Goal: Task Accomplishment & Management: Use online tool/utility

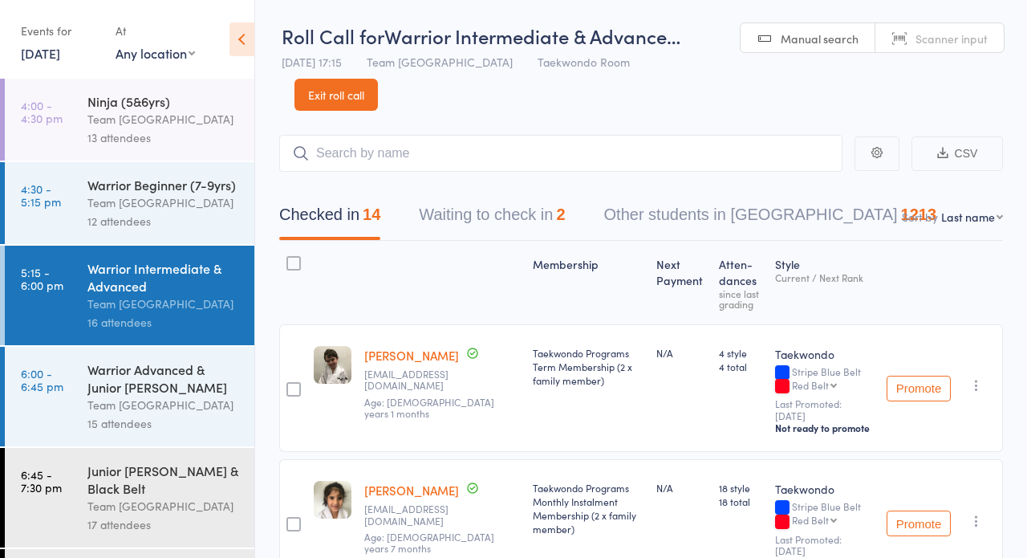
click at [324, 87] on link "Exit roll call" at bounding box center [335, 95] width 83 height 32
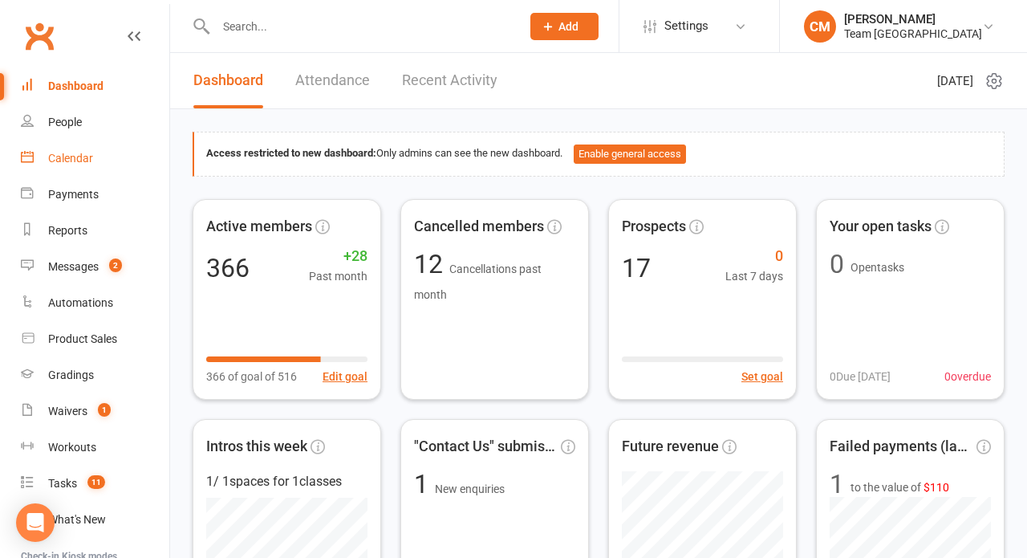
click at [87, 156] on div "Calendar" at bounding box center [70, 158] width 45 height 13
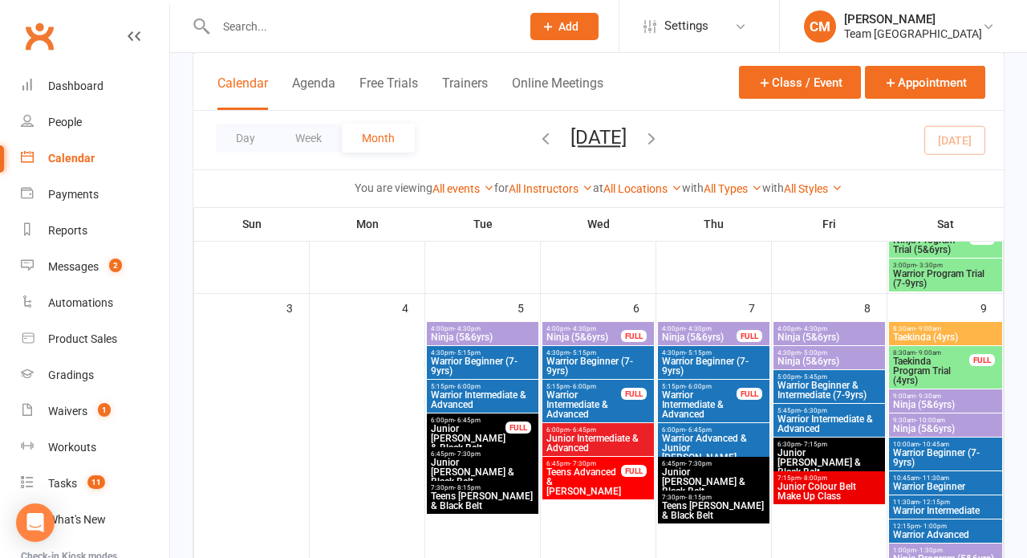
scroll to position [400, 0]
click at [456, 331] on span "- 4:30pm" at bounding box center [467, 328] width 26 height 7
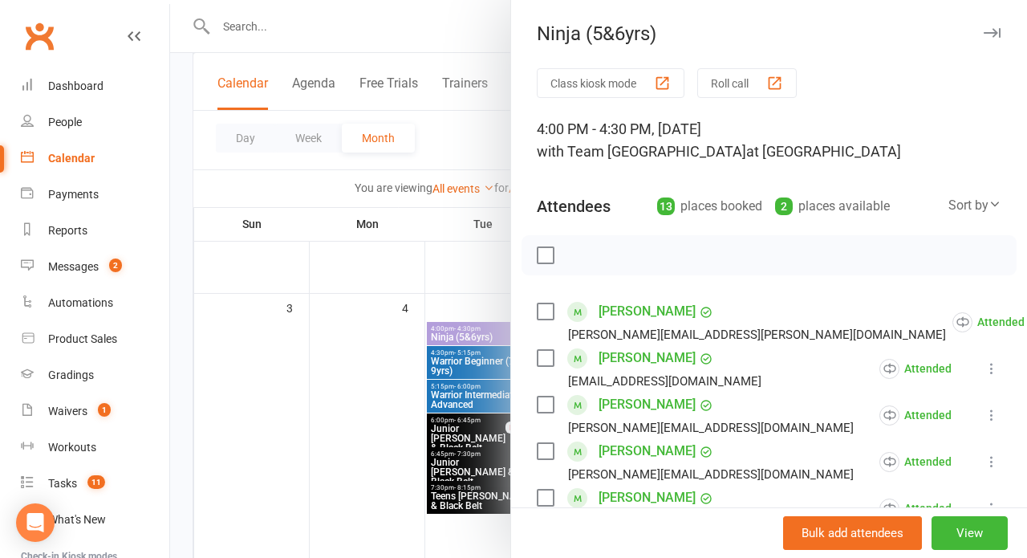
click at [453, 360] on div at bounding box center [598, 279] width 857 height 558
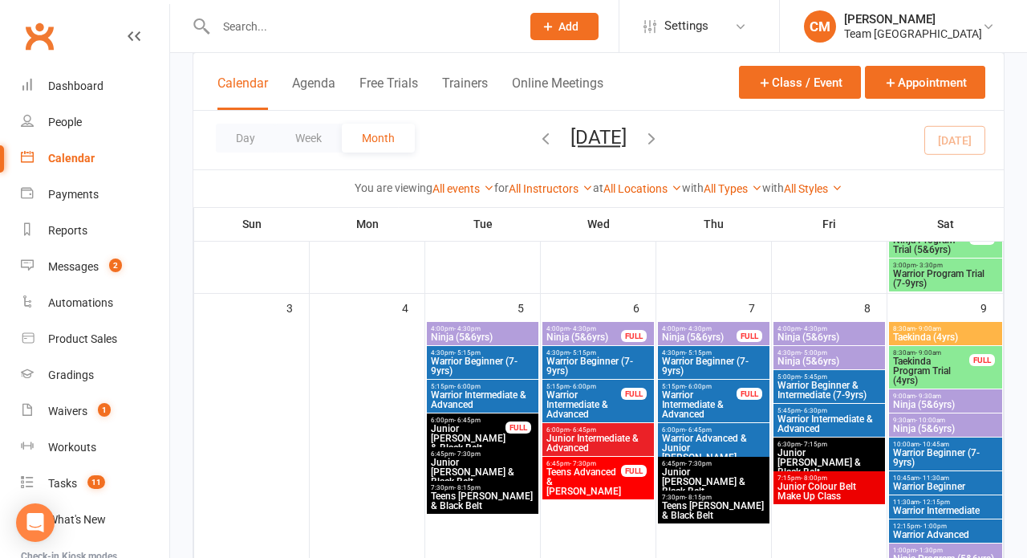
click at [453, 366] on span "Warrior Beginner (7-9yrs)" at bounding box center [482, 365] width 105 height 19
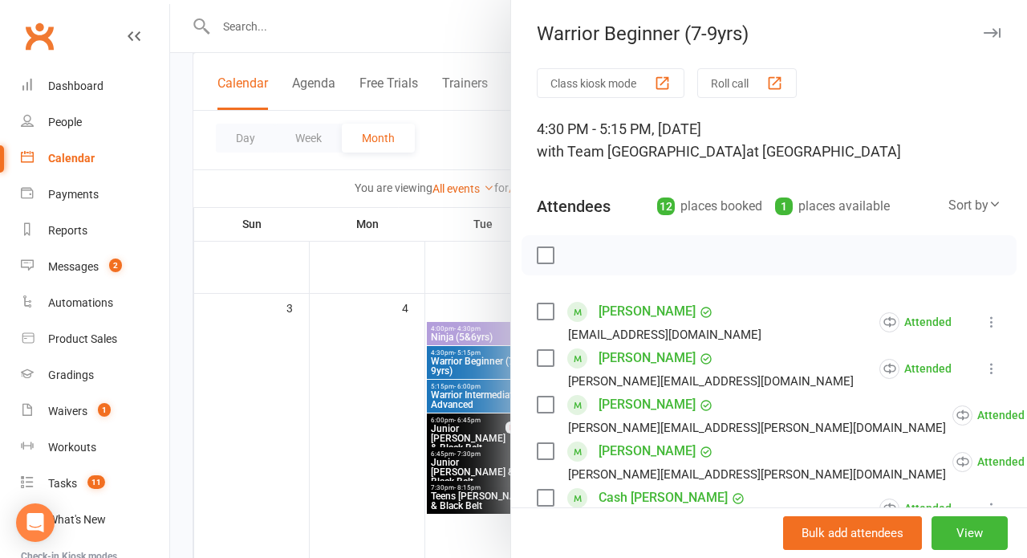
click at [453, 366] on div at bounding box center [598, 279] width 857 height 558
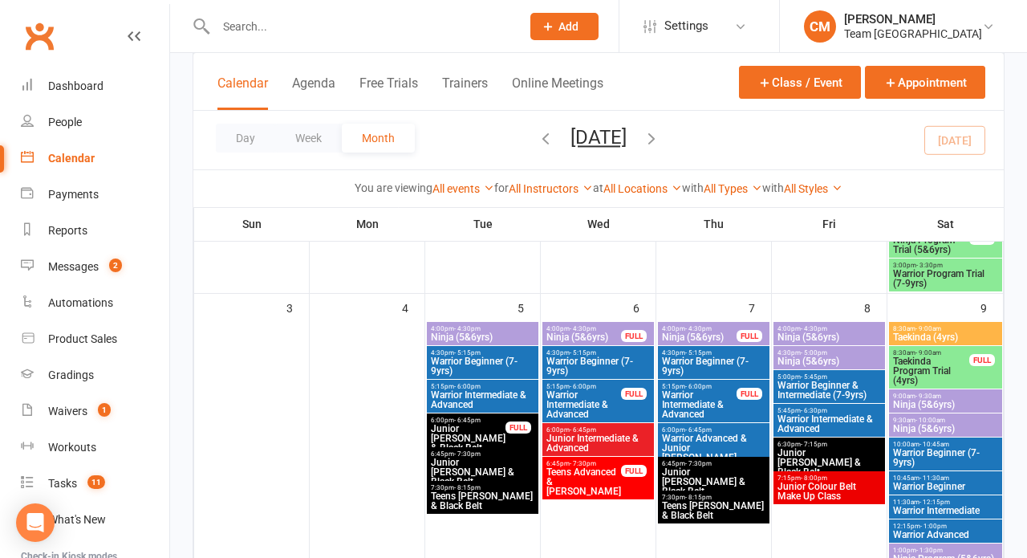
click at [452, 393] on span "Warrior Intermediate & Advanced" at bounding box center [482, 399] width 105 height 19
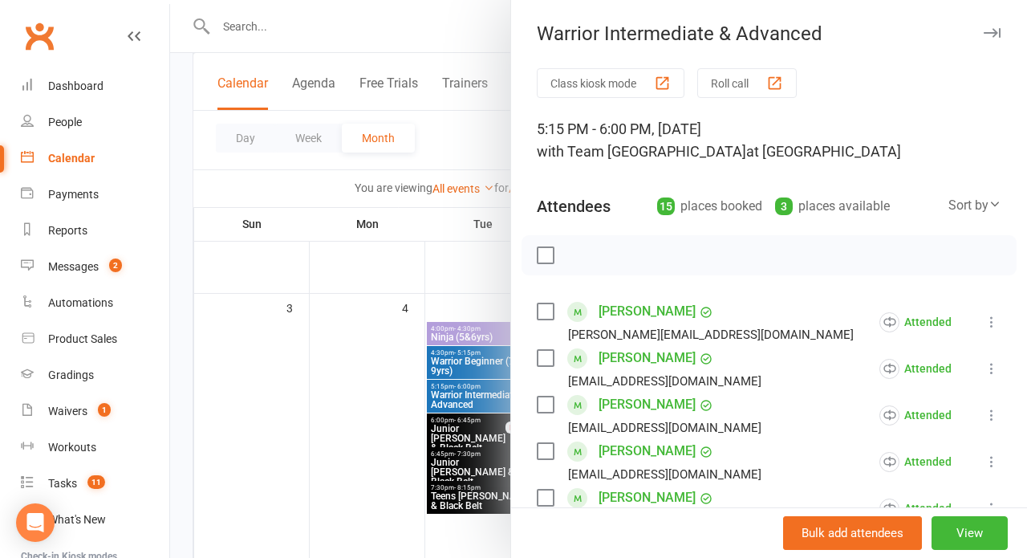
click at [452, 392] on div at bounding box center [598, 279] width 857 height 558
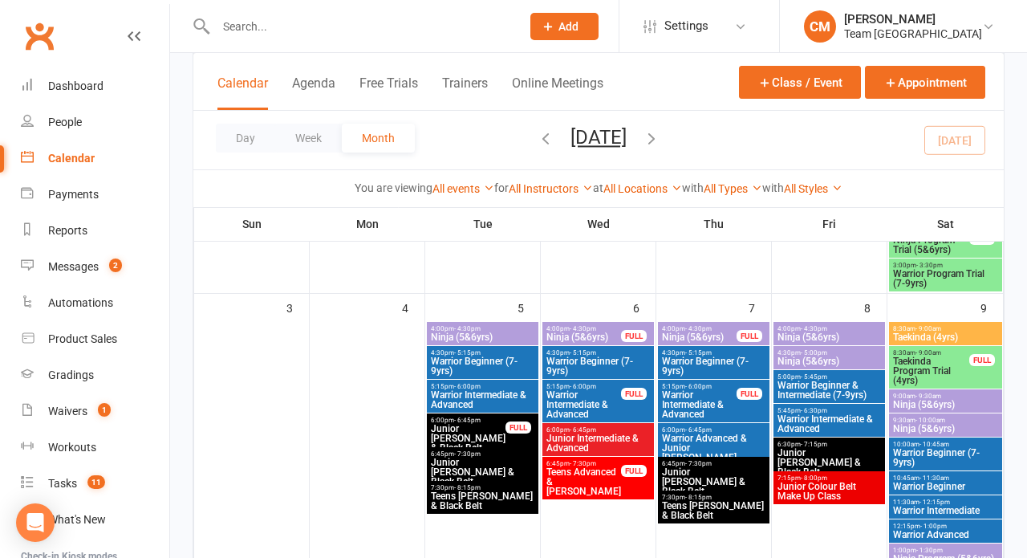
click at [448, 428] on span "Junior [PERSON_NAME] & Black Belt" at bounding box center [468, 438] width 76 height 29
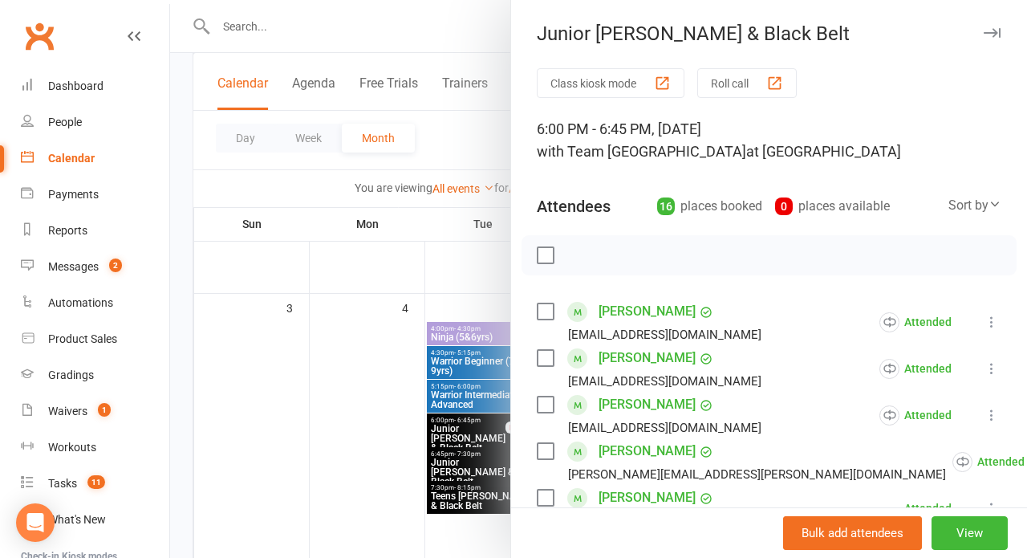
click at [448, 428] on div at bounding box center [598, 279] width 857 height 558
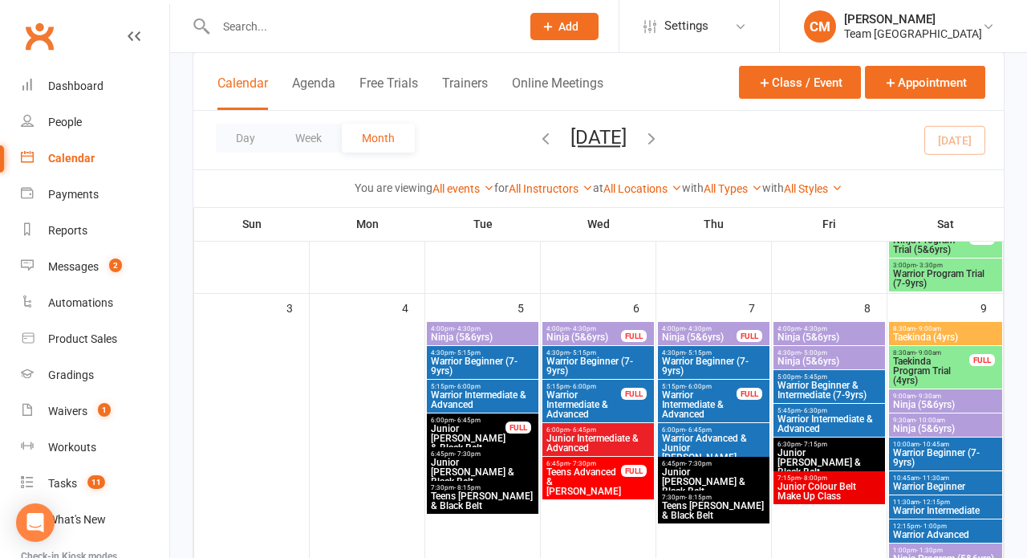
click at [449, 454] on span "6:45pm - 7:30pm" at bounding box center [482, 453] width 105 height 7
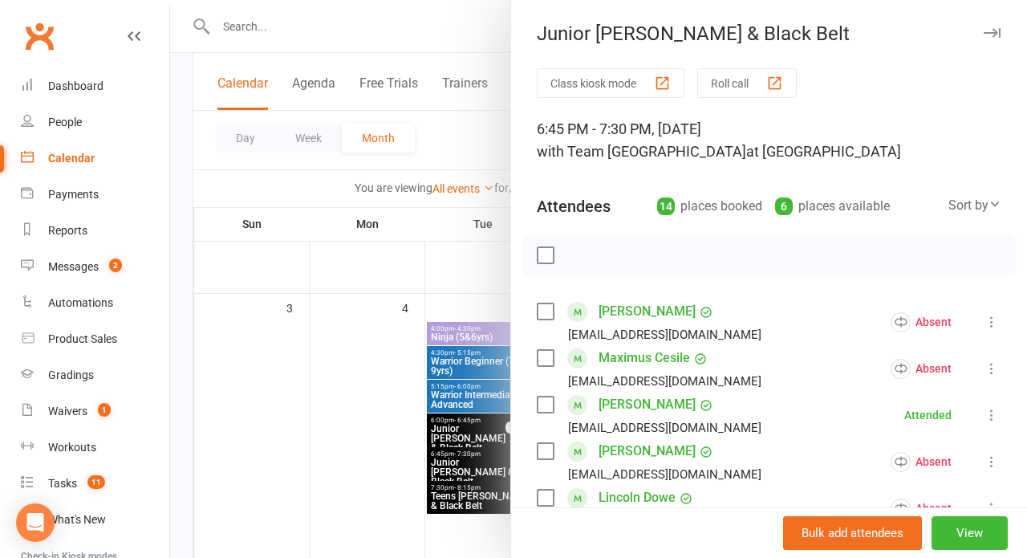
click at [449, 454] on div at bounding box center [598, 279] width 857 height 558
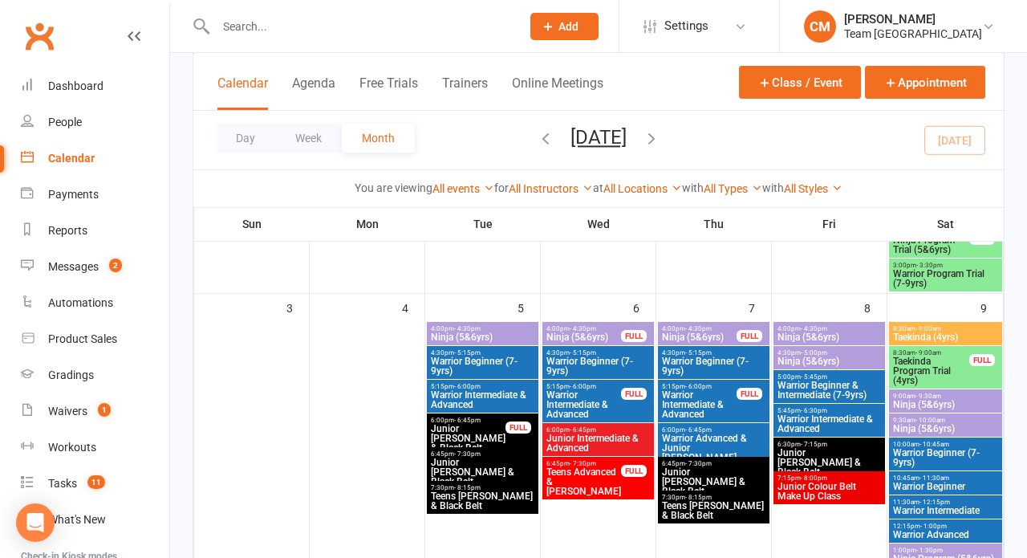
click at [449, 454] on span "6:45pm - 7:30pm" at bounding box center [482, 453] width 105 height 7
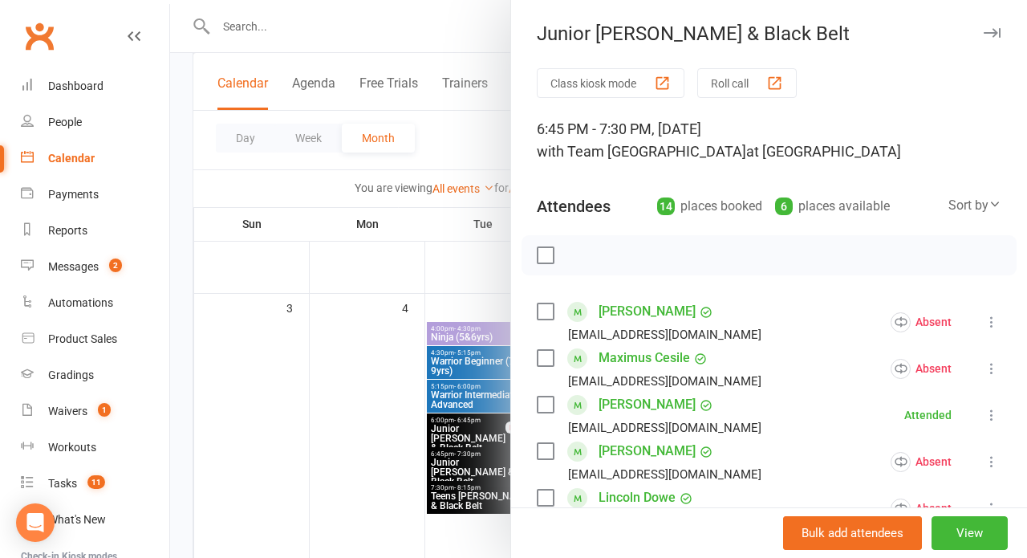
click at [736, 75] on button "Roll call" at bounding box center [746, 83] width 99 height 30
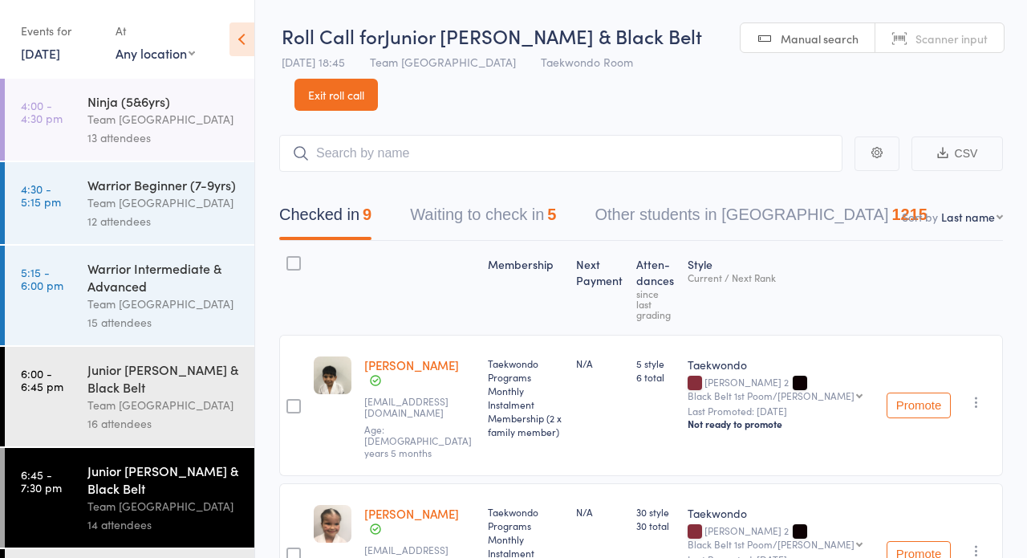
click at [140, 124] on div "Team [GEOGRAPHIC_DATA]" at bounding box center [163, 119] width 153 height 18
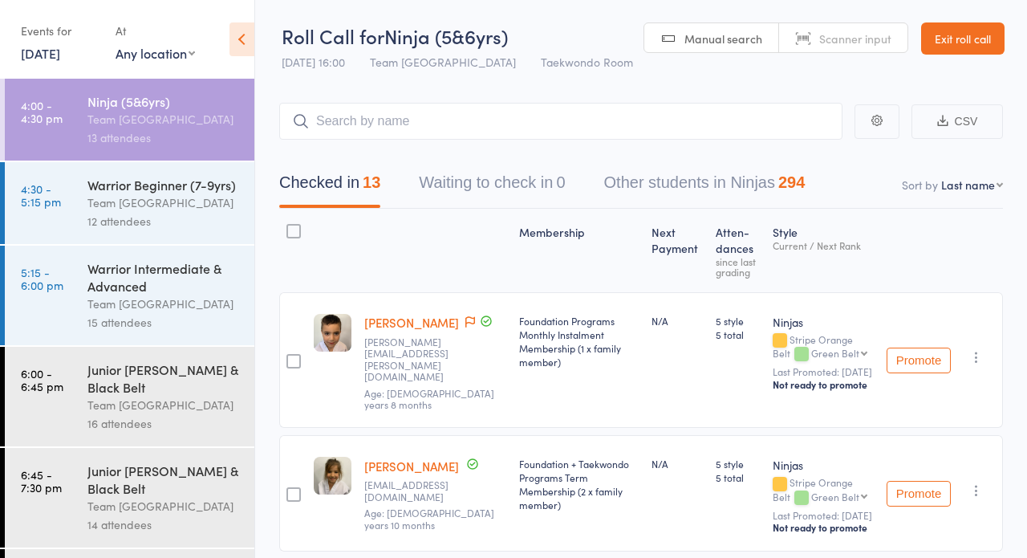
click at [118, 177] on div "Warrior Beginner (7-9yrs)" at bounding box center [163, 185] width 153 height 18
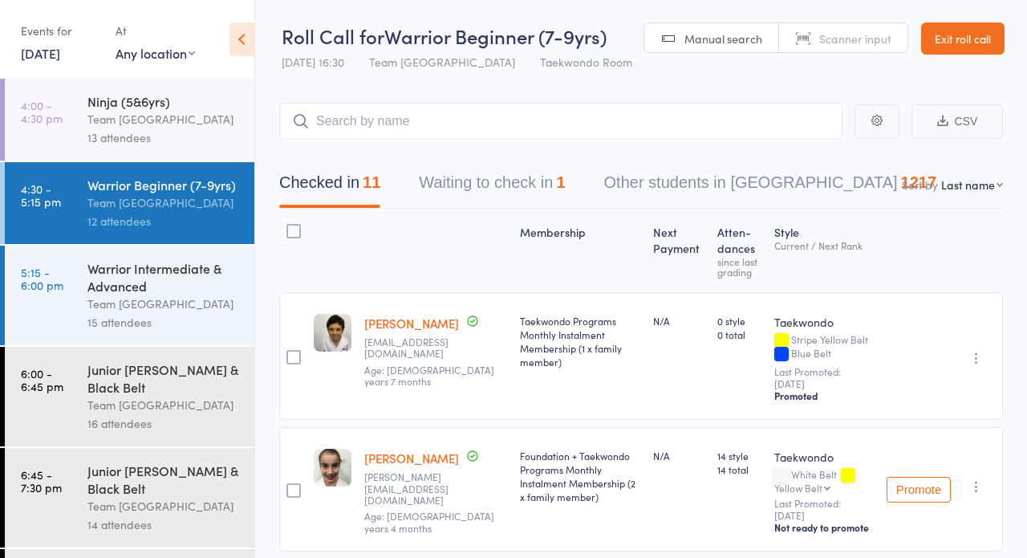
select select "10"
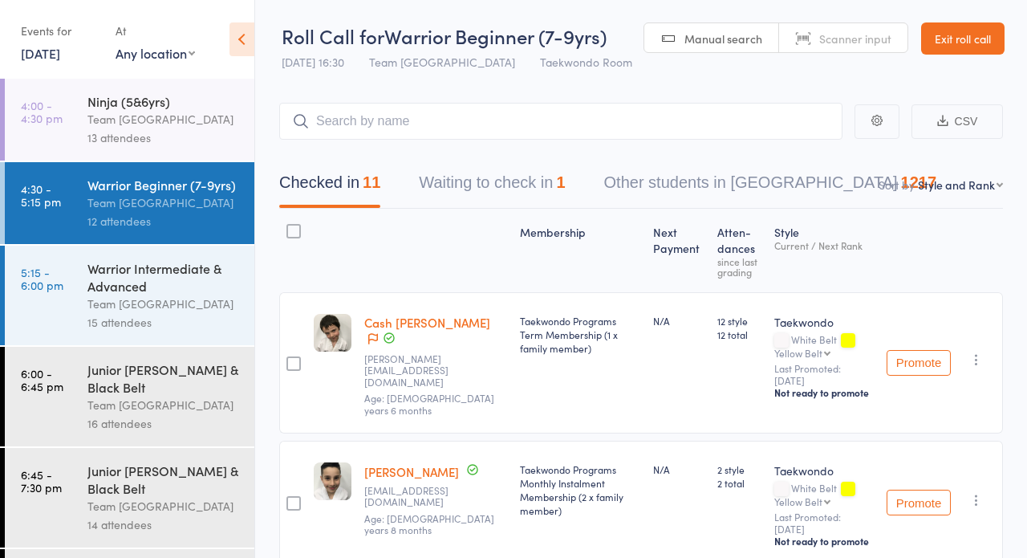
click at [158, 320] on div "15 attendees" at bounding box center [163, 322] width 153 height 18
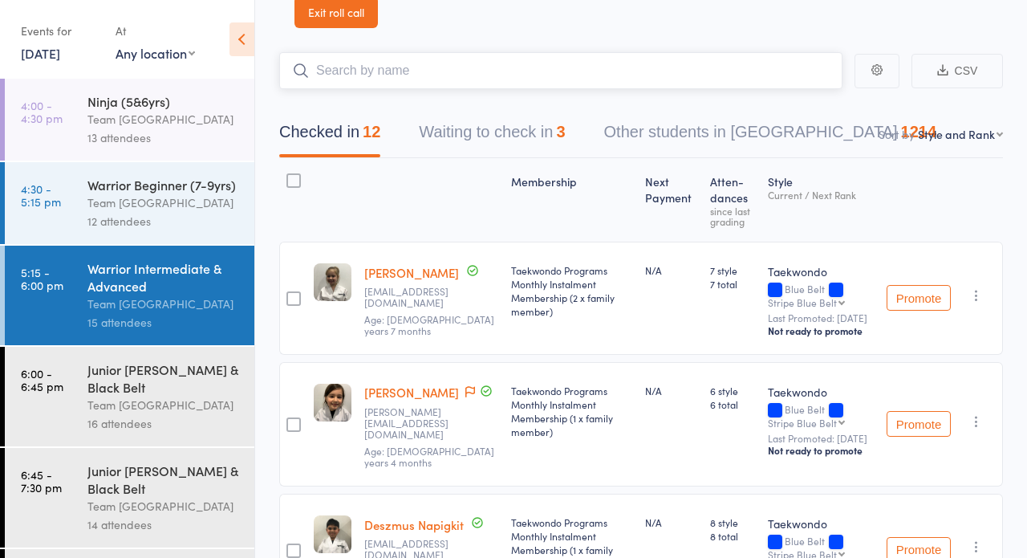
scroll to position [64, 0]
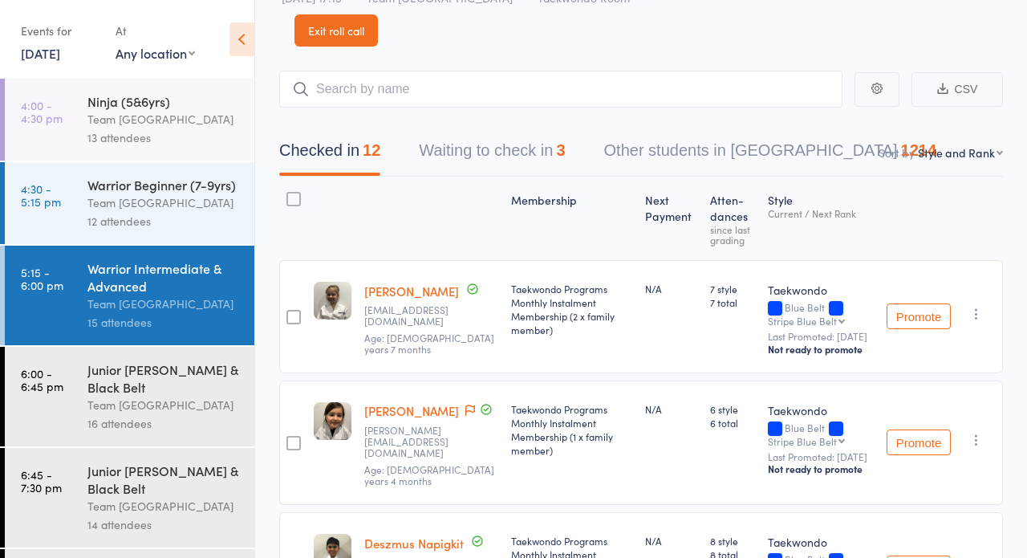
click at [136, 395] on div "Junior [PERSON_NAME] & Black Belt" at bounding box center [163, 377] width 153 height 35
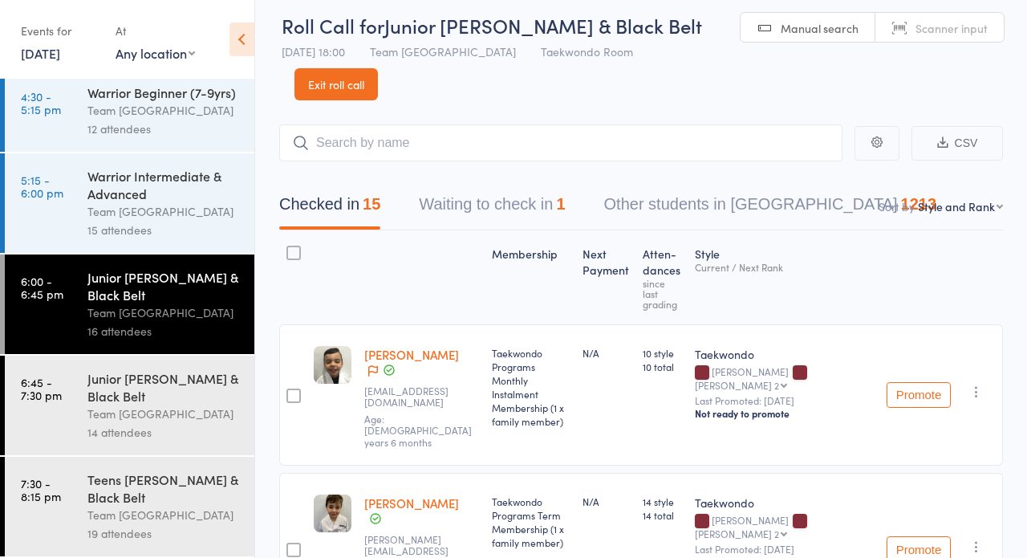
scroll to position [92, 0]
click at [133, 415] on div "Team [GEOGRAPHIC_DATA]" at bounding box center [163, 413] width 153 height 18
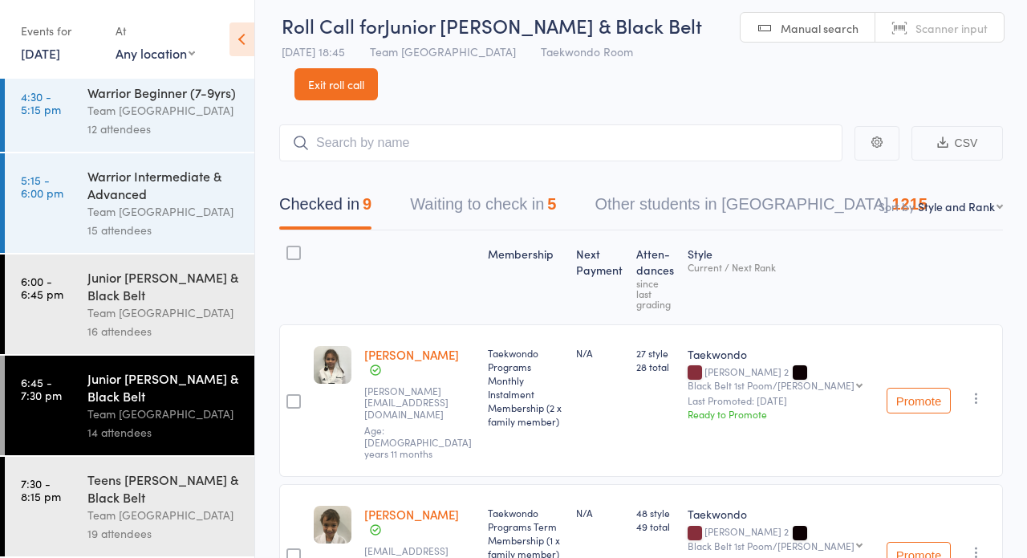
scroll to position [92, 0]
click at [125, 490] on div "Teens [PERSON_NAME] & Black Belt" at bounding box center [163, 487] width 153 height 35
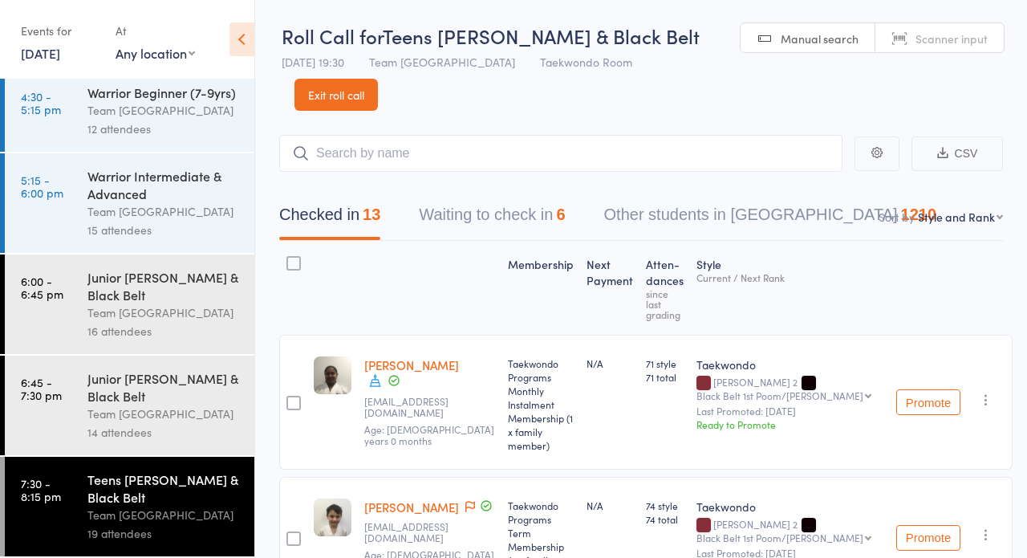
click at [44, 54] on link "5 Aug, 2025" at bounding box center [40, 53] width 39 height 18
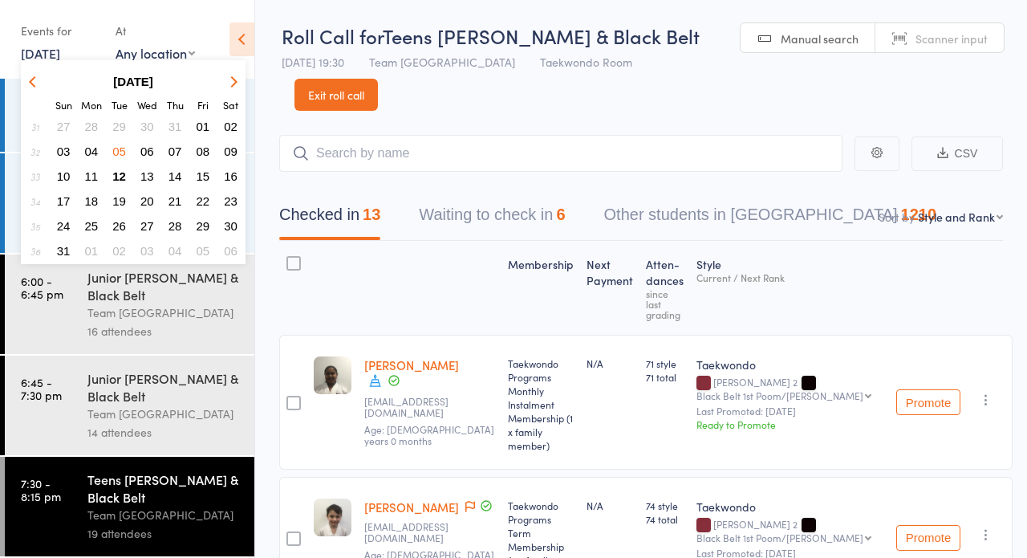
click at [168, 152] on span "07" at bounding box center [175, 151] width 14 height 14
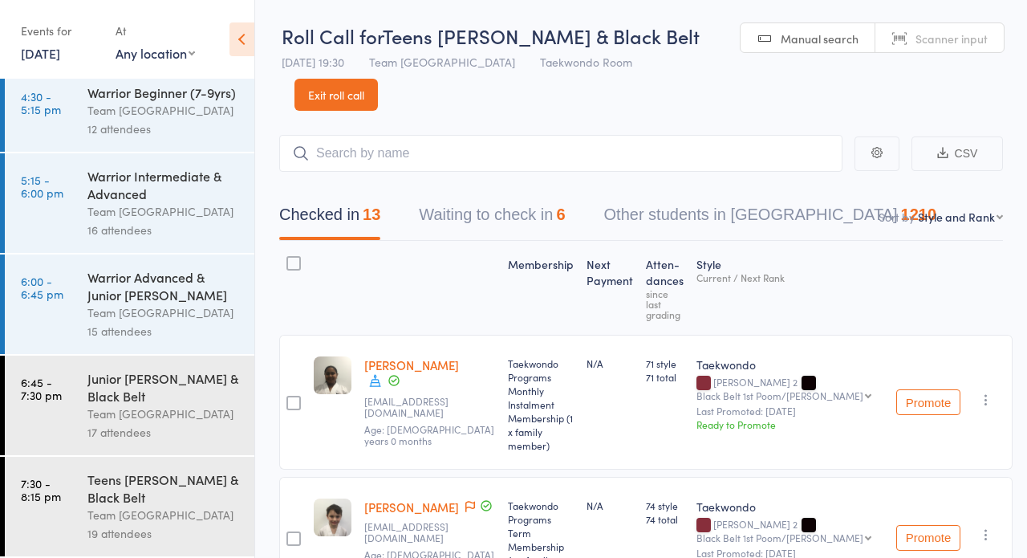
click at [112, 126] on div "12 attendees" at bounding box center [163, 129] width 153 height 18
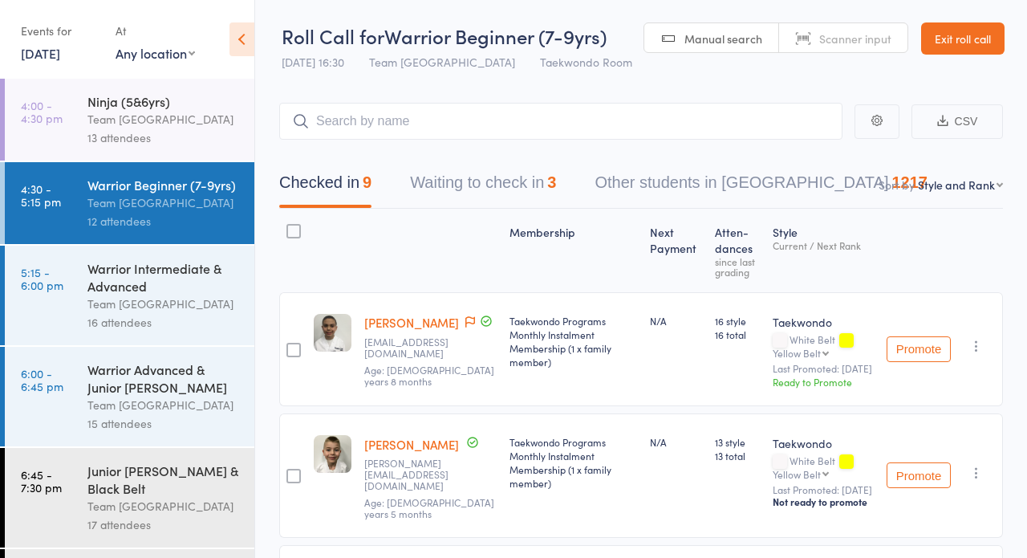
click at [129, 129] on div "13 attendees" at bounding box center [163, 137] width 153 height 18
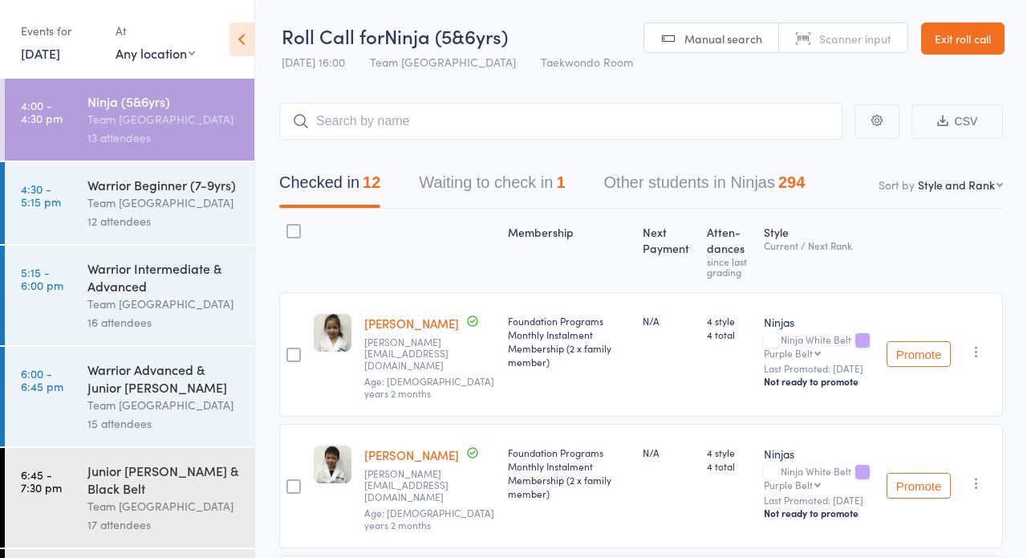
click at [90, 205] on div "Team [GEOGRAPHIC_DATA]" at bounding box center [163, 202] width 153 height 18
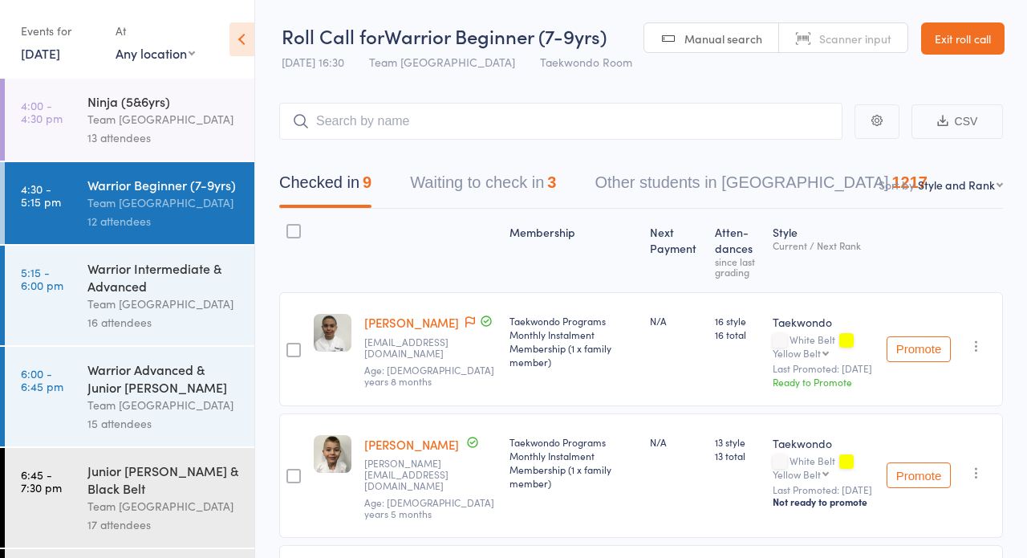
click at [152, 282] on div "Warrior Intermediate & Advanced" at bounding box center [163, 276] width 153 height 35
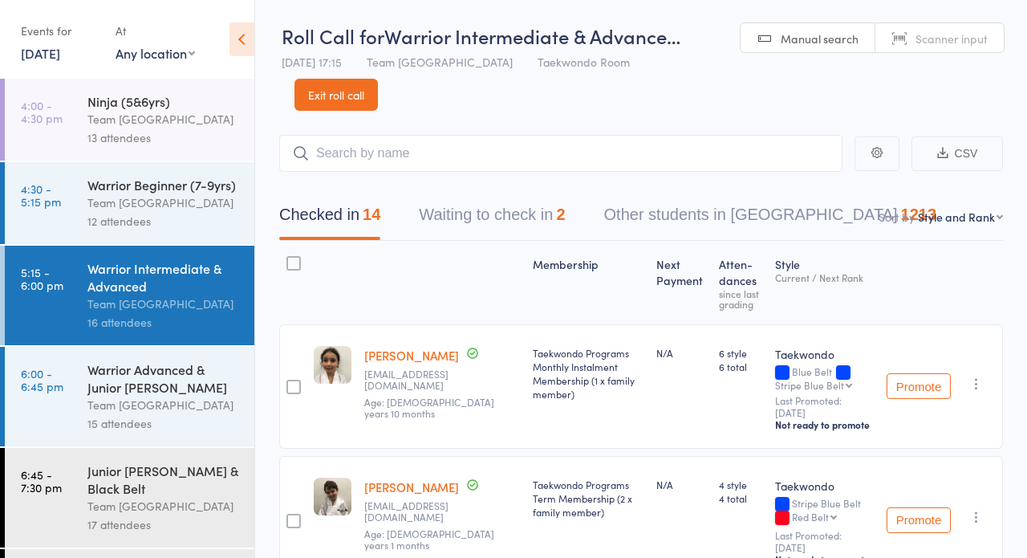
click at [129, 409] on div "Team [GEOGRAPHIC_DATA]" at bounding box center [163, 404] width 153 height 18
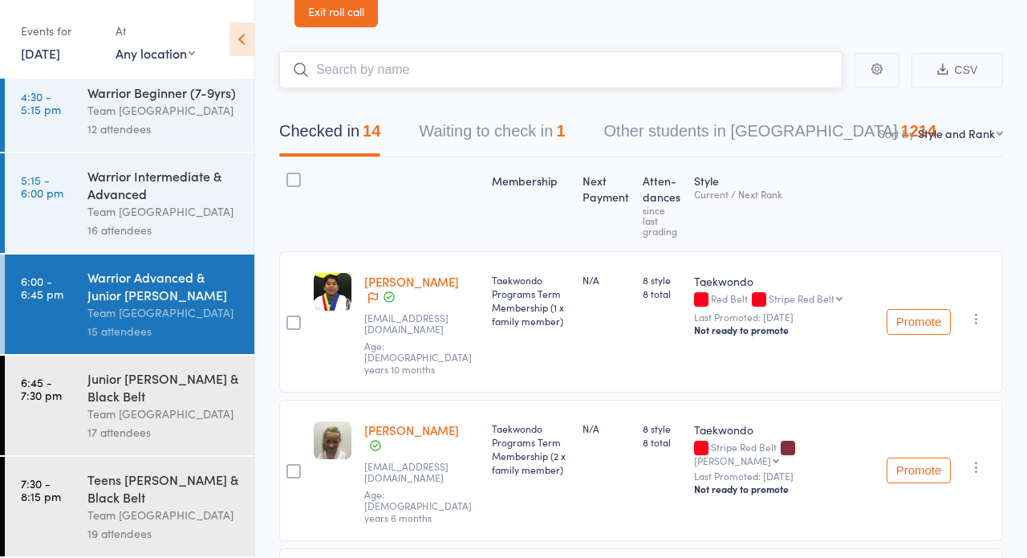
scroll to position [87, 0]
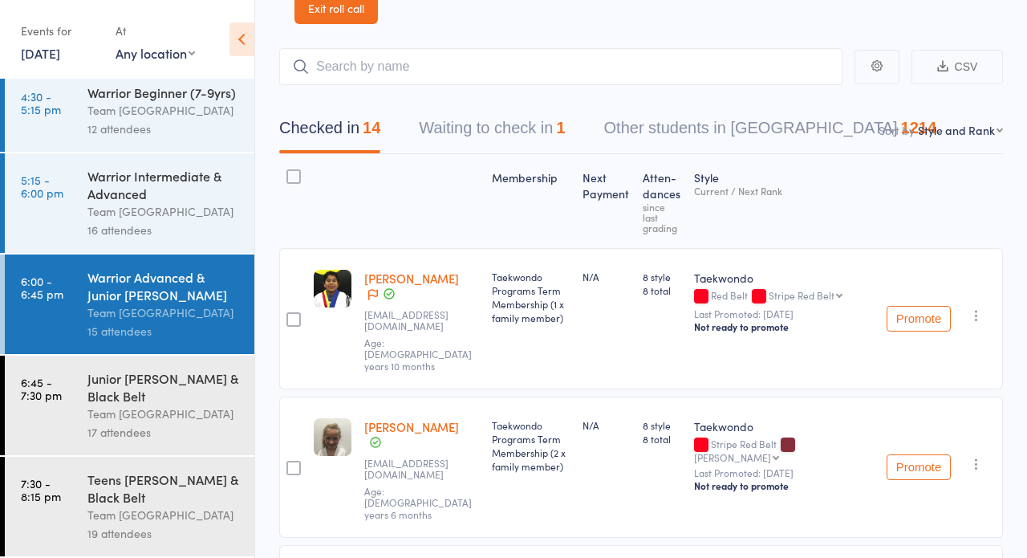
click at [118, 395] on div "Junior [PERSON_NAME] & Black Belt" at bounding box center [163, 386] width 153 height 35
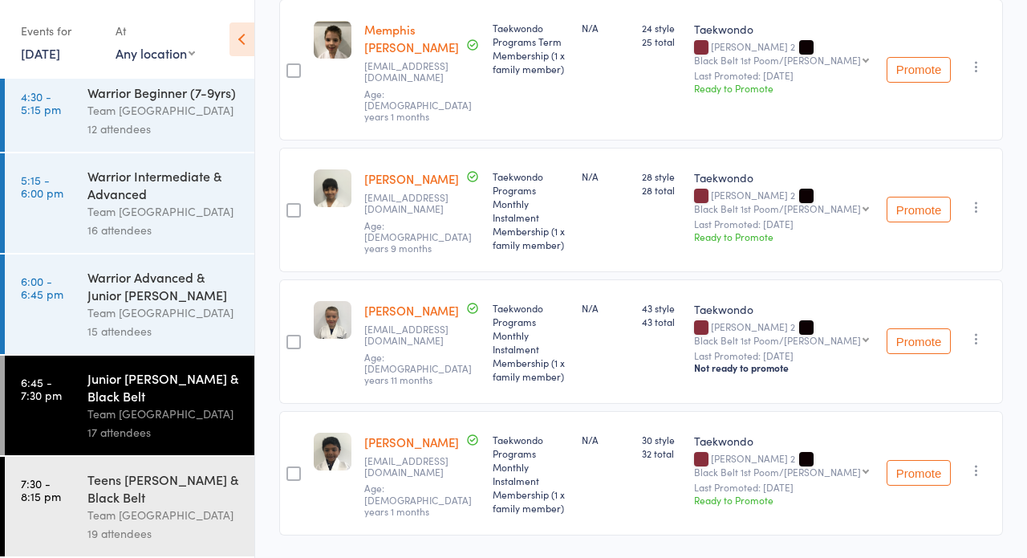
scroll to position [1290, 0]
click at [120, 513] on div "Team [GEOGRAPHIC_DATA]" at bounding box center [163, 514] width 153 height 18
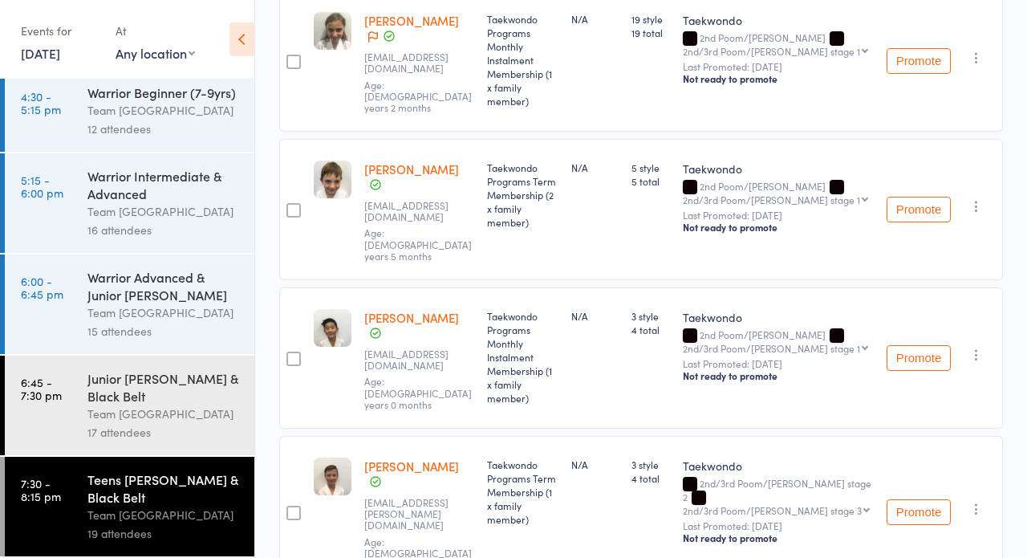
scroll to position [1235, 0]
